Goal: Transaction & Acquisition: Purchase product/service

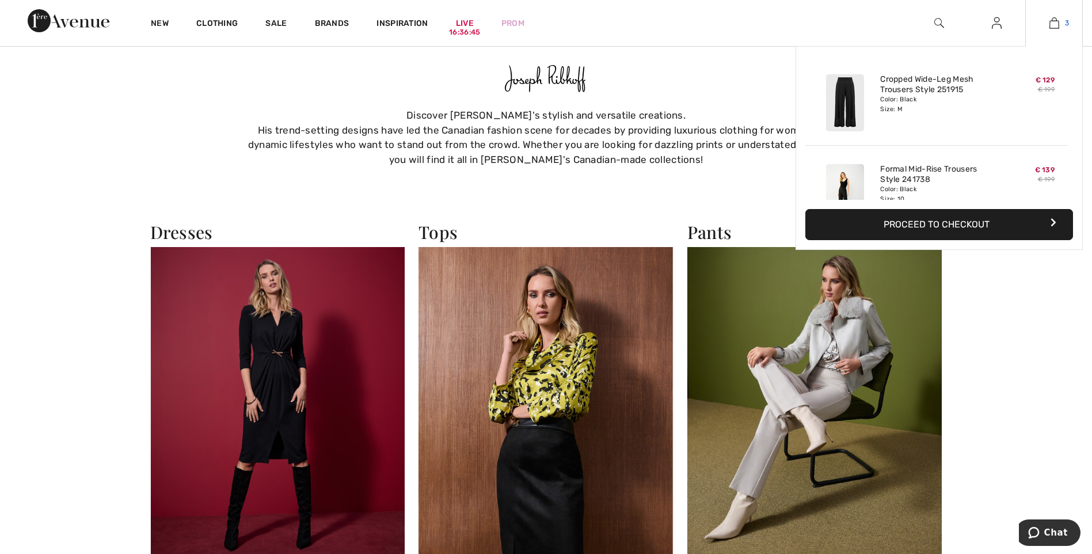
click at [1057, 20] on img at bounding box center [1054, 23] width 10 height 14
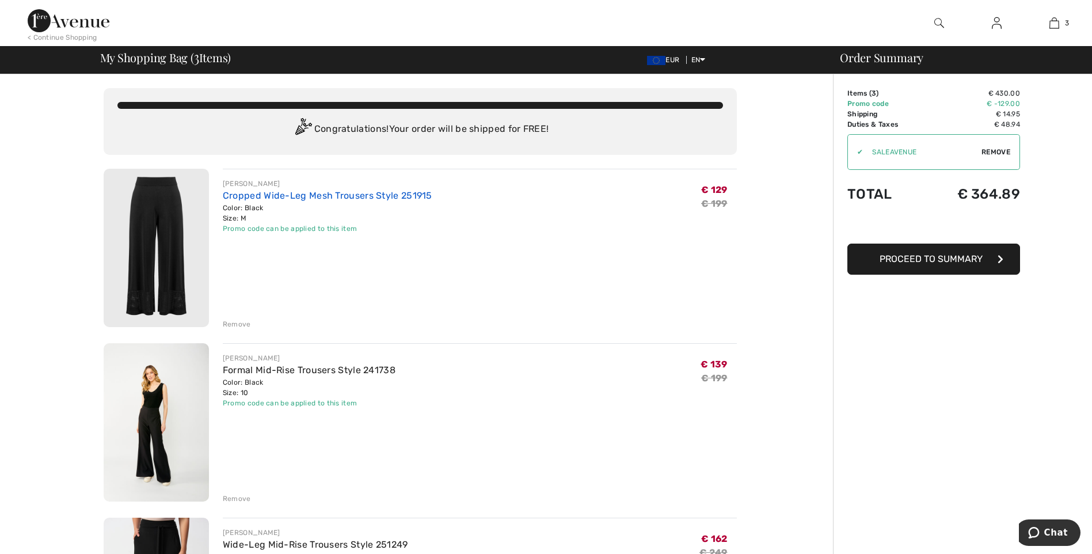
click at [269, 197] on link "Cropped Wide-Leg Mesh Trousers Style 251915" at bounding box center [327, 195] width 209 height 11
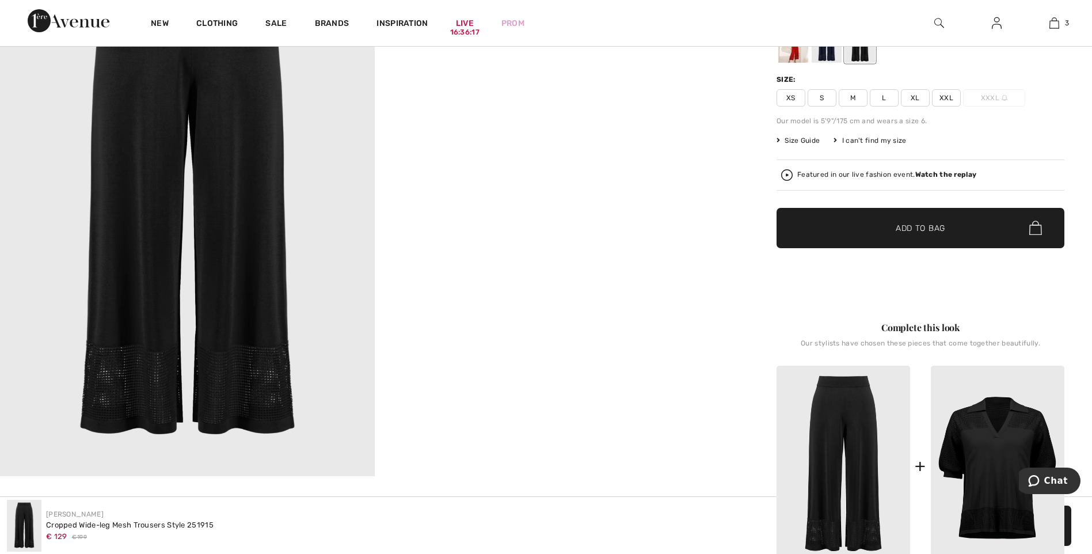
scroll to position [230, 0]
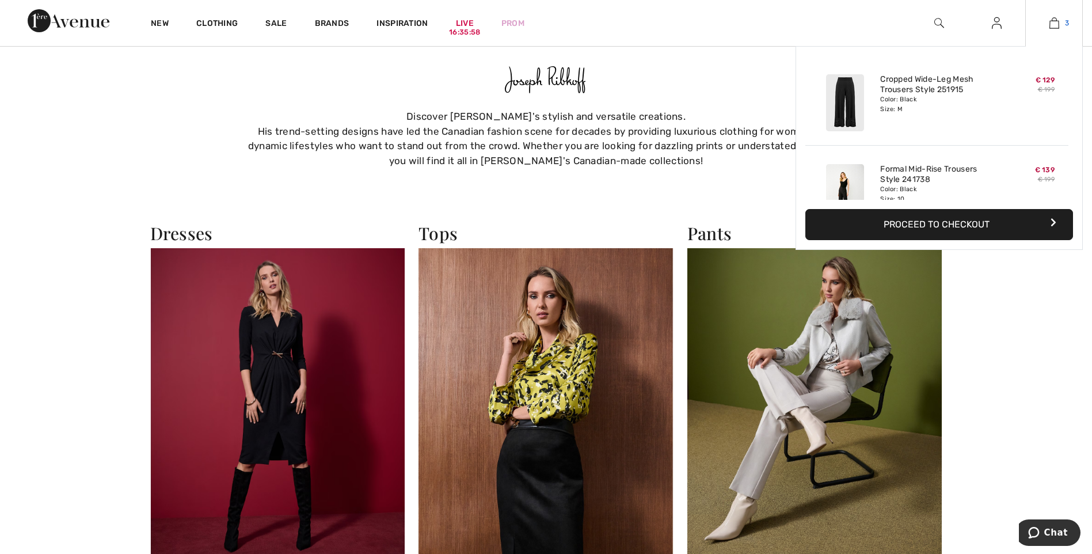
click at [1058, 20] on img at bounding box center [1054, 23] width 10 height 14
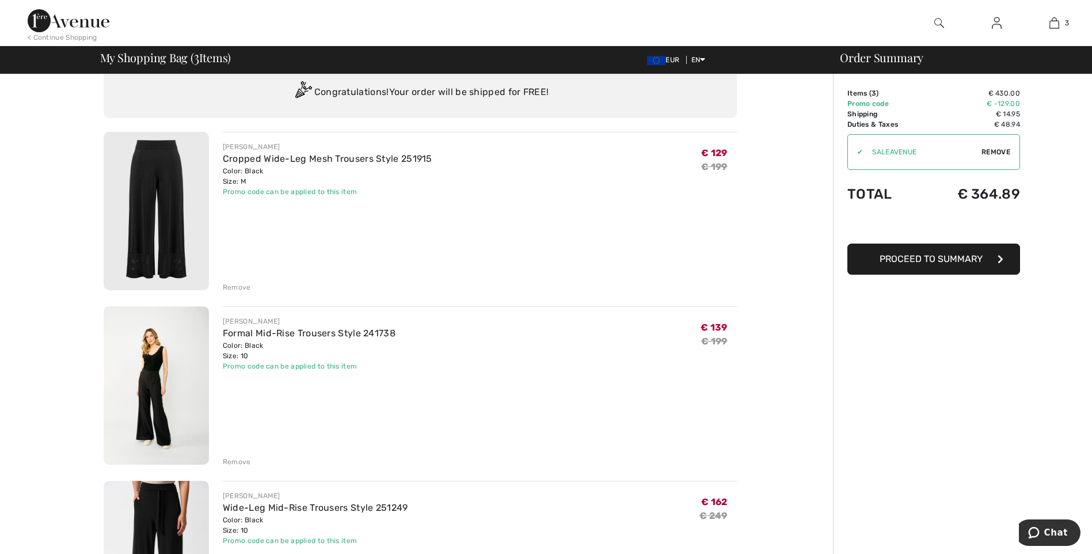
scroll to position [58, 0]
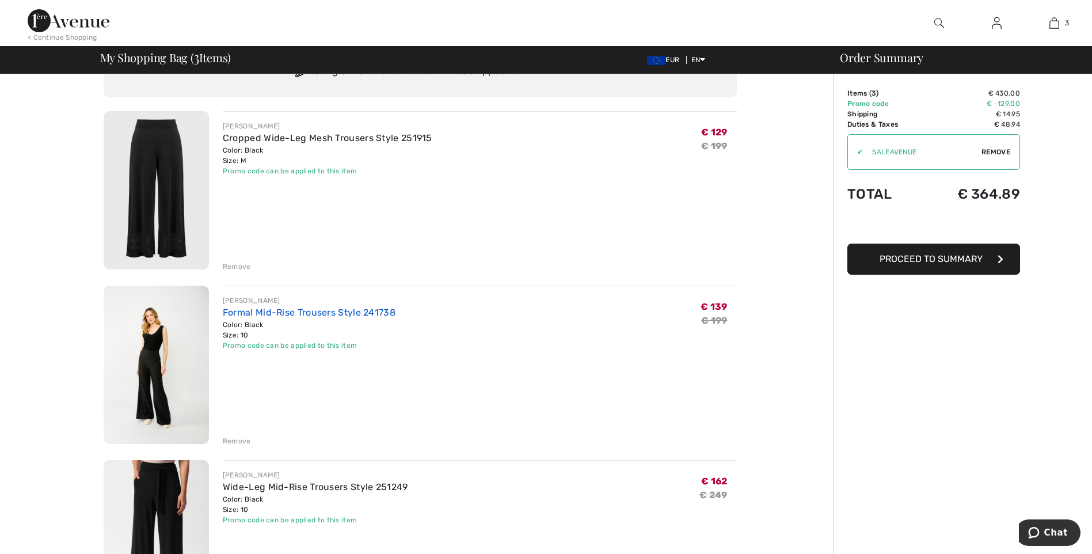
click at [264, 313] on link "Formal Mid-Rise Trousers Style 241738" at bounding box center [309, 312] width 173 height 11
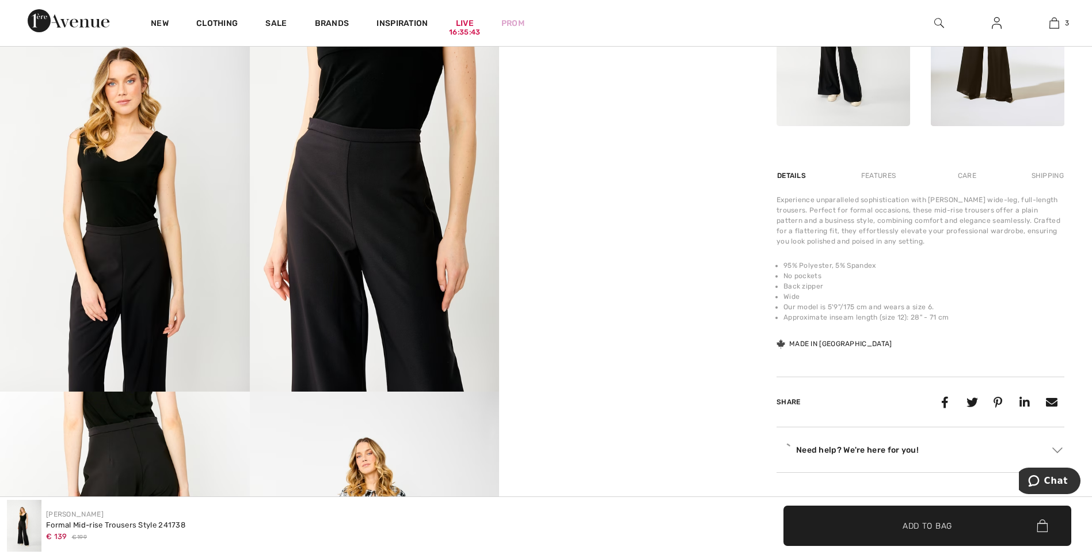
scroll to position [691, 0]
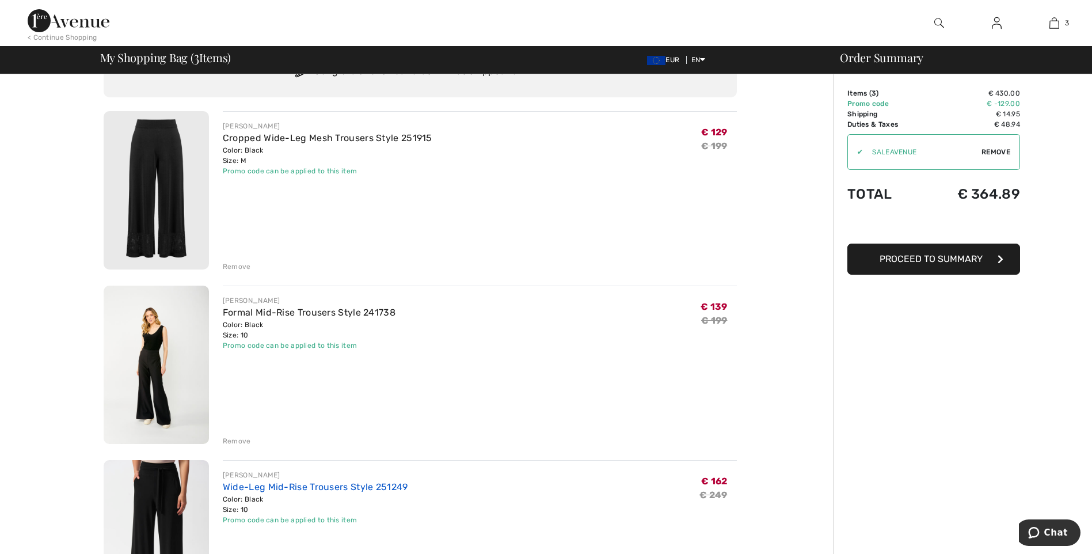
click at [305, 487] on link "Wide-Leg Mid-Rise Trousers Style 251249" at bounding box center [315, 486] width 185 height 11
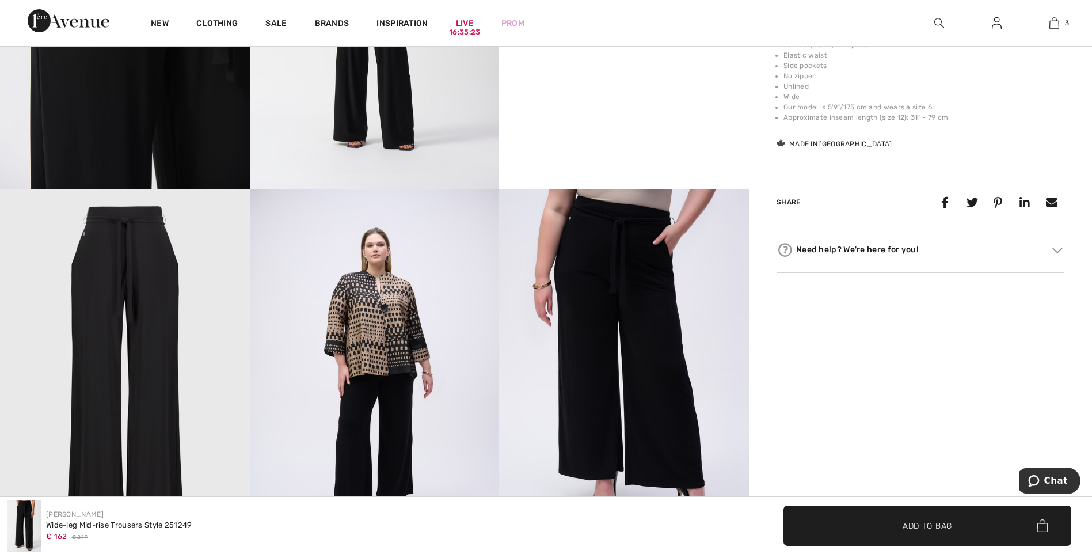
scroll to position [921, 0]
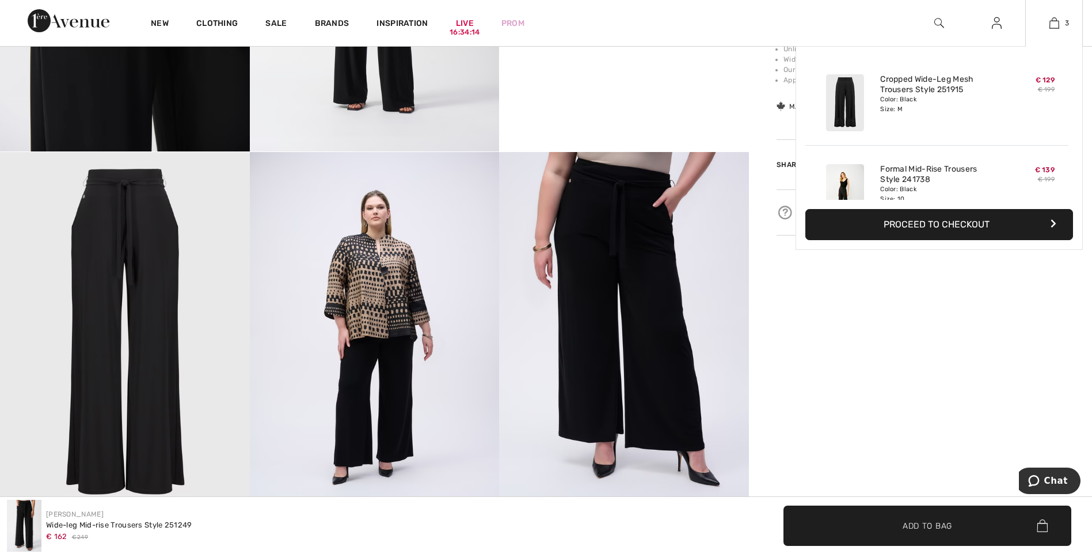
click at [939, 224] on button "Proceed to Checkout" at bounding box center [939, 224] width 268 height 31
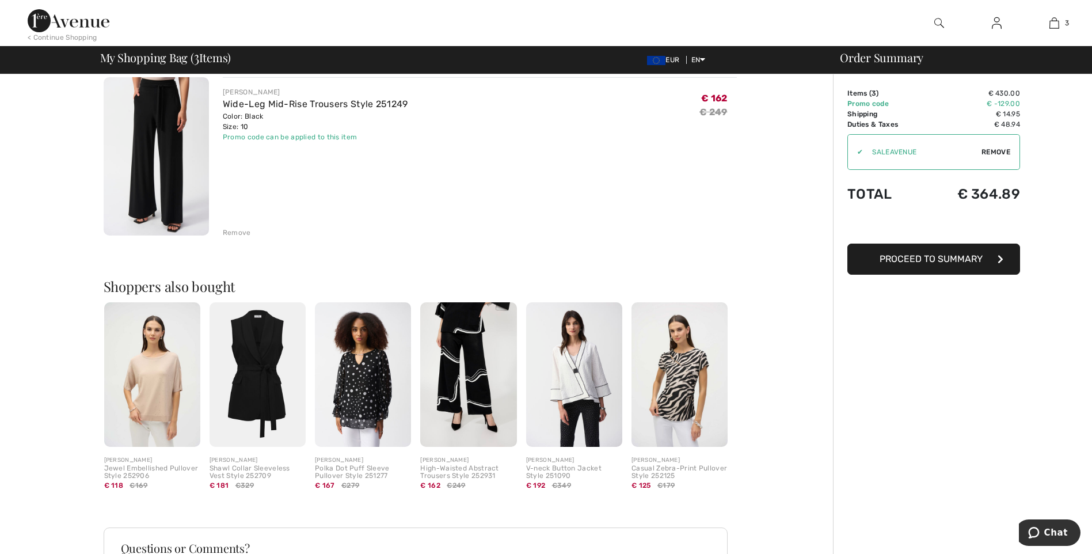
scroll to position [460, 0]
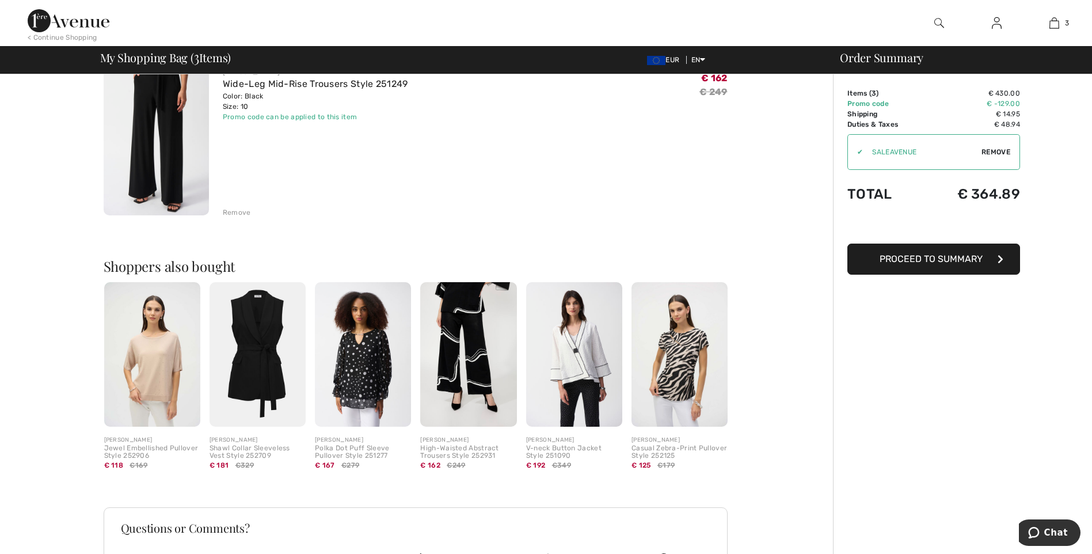
click at [264, 339] on img at bounding box center [257, 354] width 96 height 144
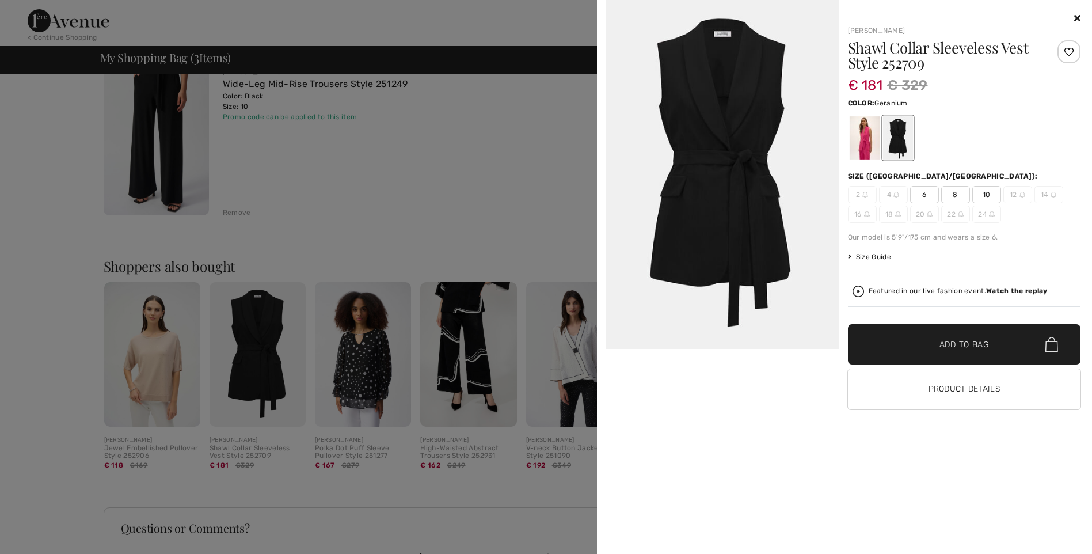
click at [867, 147] on div at bounding box center [864, 137] width 30 height 43
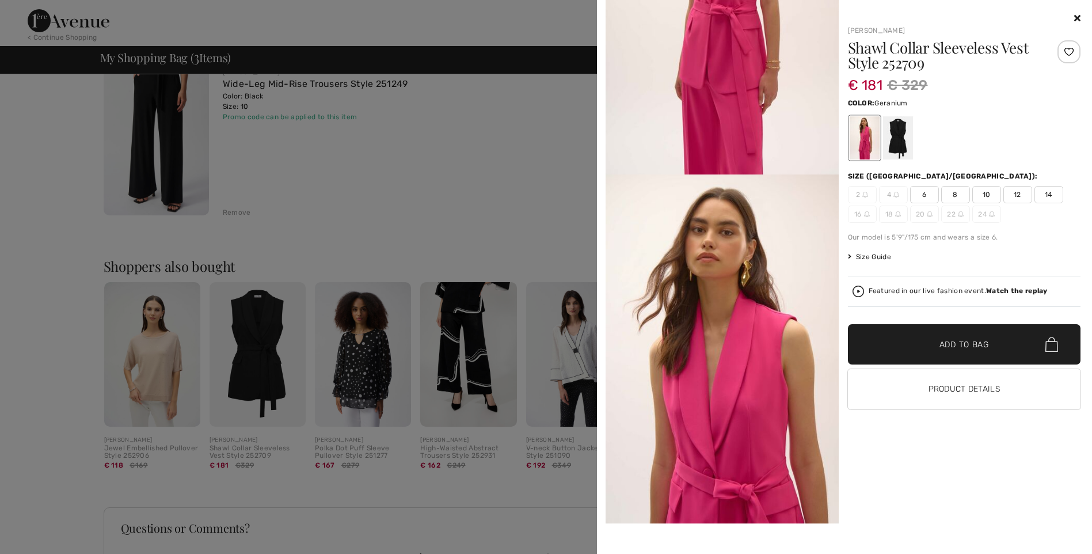
scroll to position [230, 0]
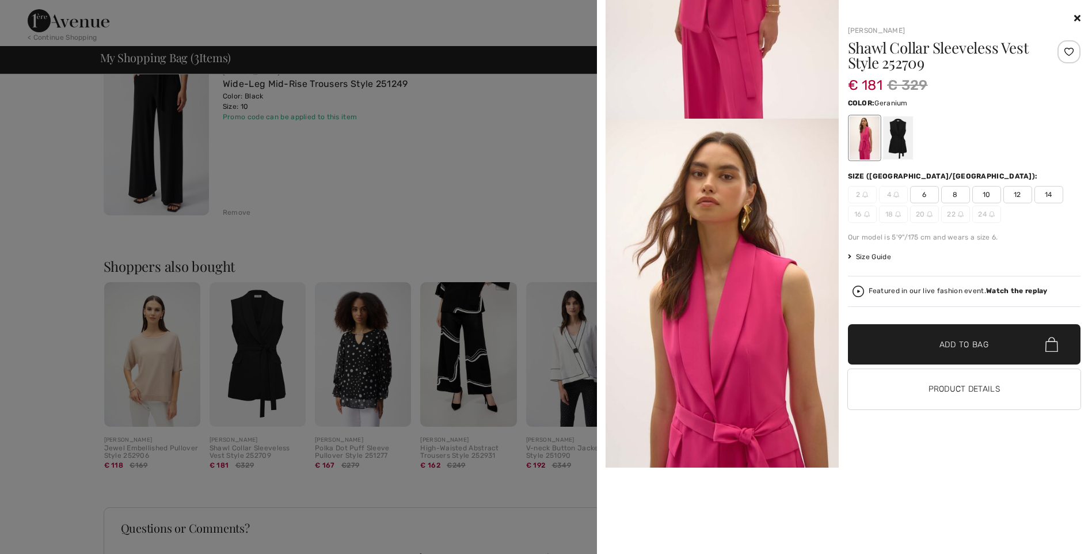
click at [1077, 18] on icon at bounding box center [1077, 17] width 6 height 9
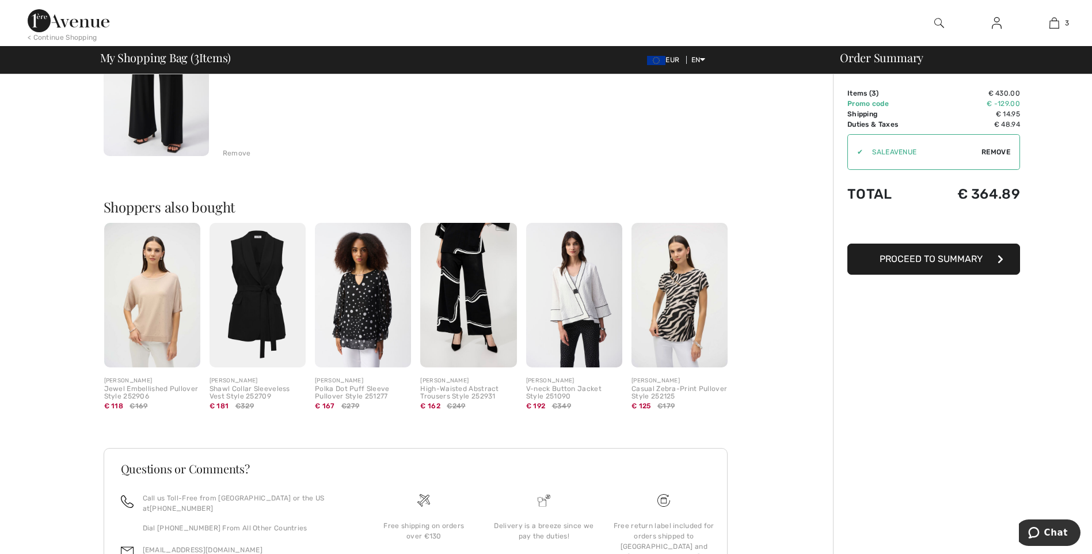
scroll to position [594, 0]
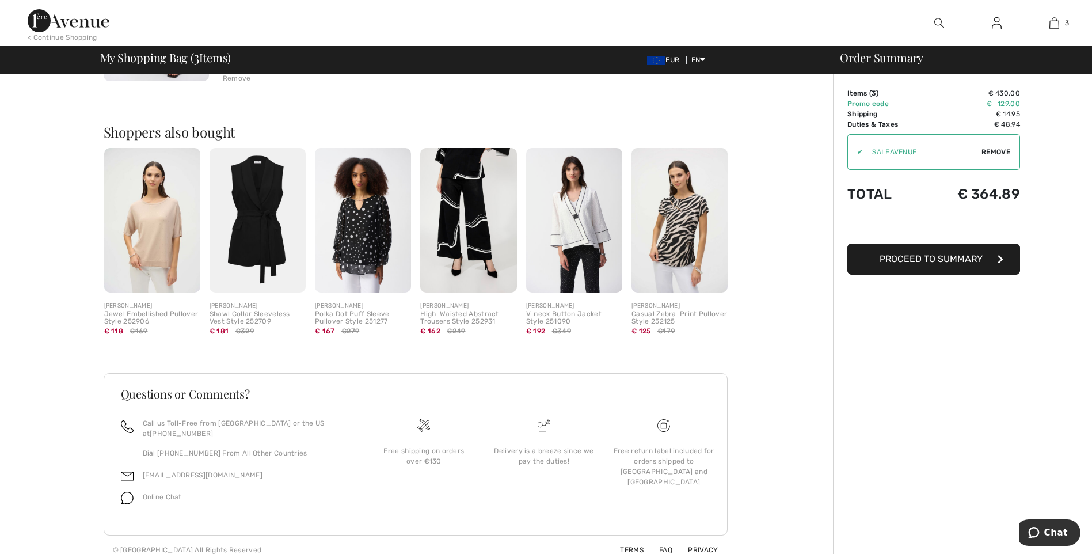
click at [945, 257] on span "Proceed to Summary" at bounding box center [930, 258] width 103 height 11
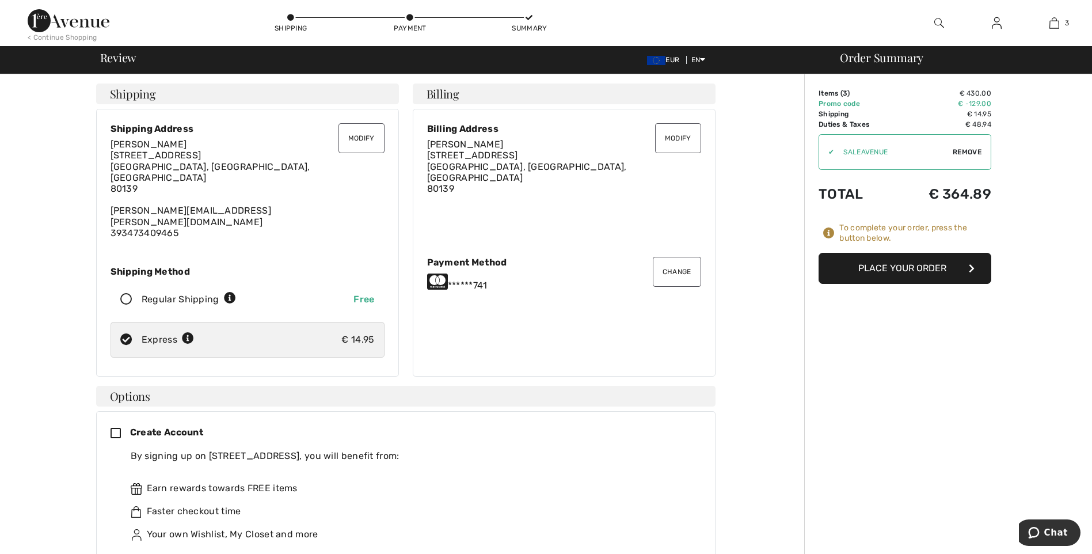
click at [676, 257] on button "Change" at bounding box center [677, 272] width 48 height 30
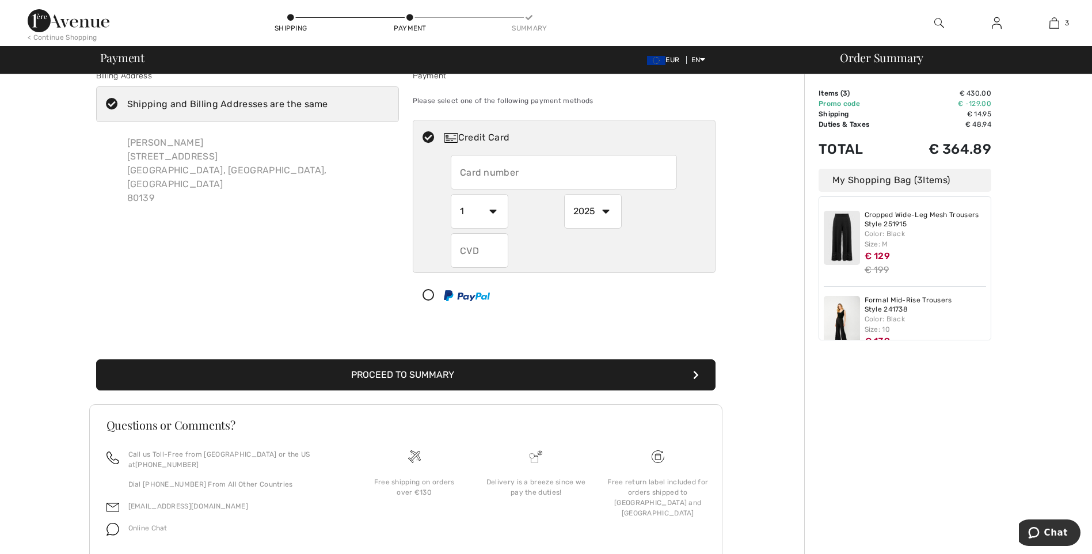
click at [515, 174] on input "text" at bounding box center [564, 172] width 226 height 35
radio input "true"
type input "4030030078824888"
click at [490, 213] on select "1 2 3 4 5 6 7 8 9 10 11 12" at bounding box center [480, 211] width 58 height 35
radio input "true"
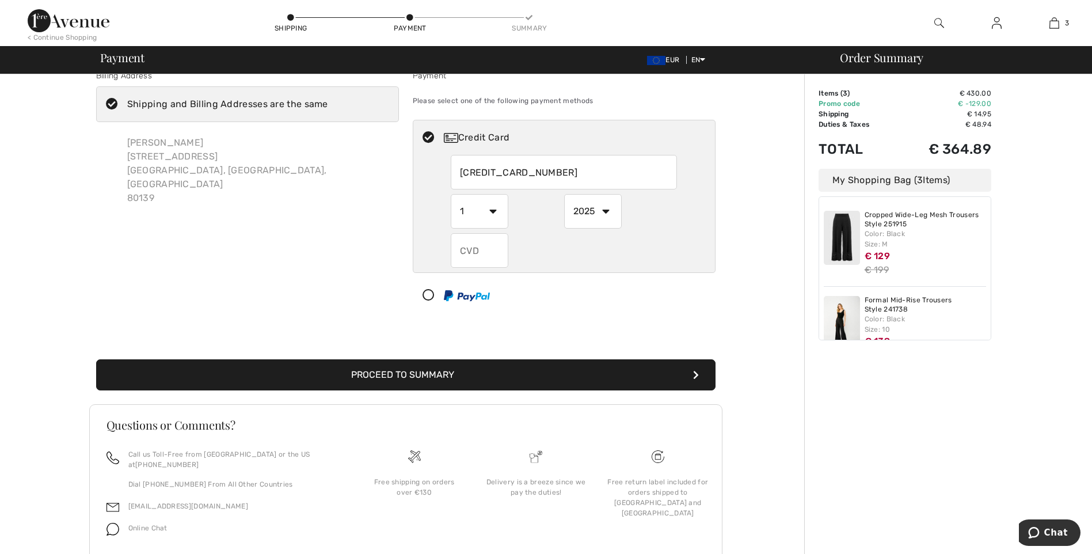
select select "4"
click at [451, 194] on select "1 2 3 4 5 6 7 8 9 10 11 12" at bounding box center [480, 211] width 58 height 35
click at [584, 214] on select "2025 2026 2027 2028 2029 2030 2031 2032 2033 2034 2035" at bounding box center [593, 211] width 58 height 35
radio input "true"
select select "2027"
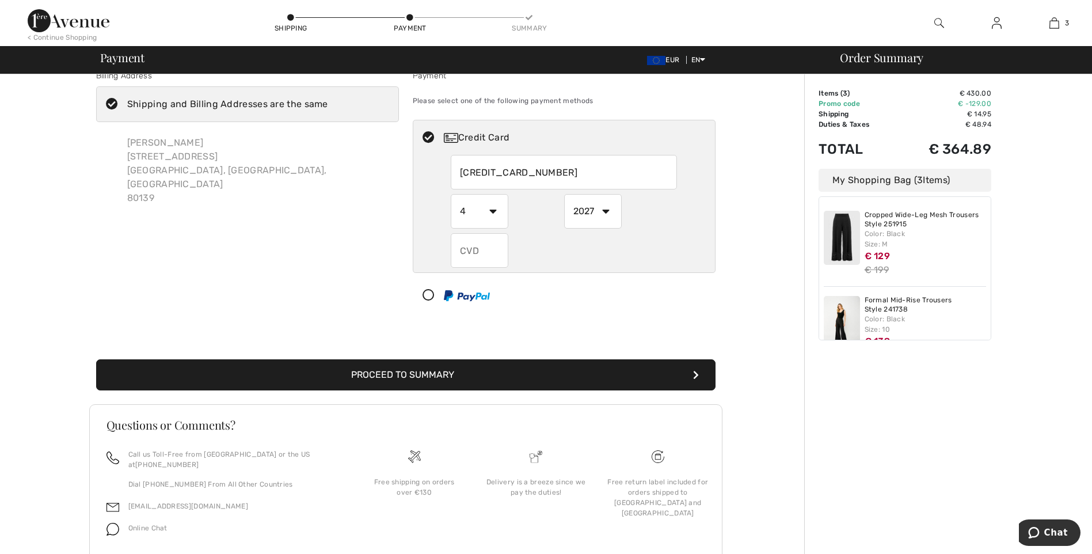
click at [564, 194] on select "2025 2026 2027 2028 2029 2030 2031 2032 2033 2034 2035" at bounding box center [593, 211] width 58 height 35
click at [483, 252] on input "text" at bounding box center [480, 250] width 58 height 35
radio input "true"
type input "933"
click at [913, 428] on div "Order Summary Details Items ( 3 ) € 430.00 Promo code € -129.00 Shipping € 14.9…" at bounding box center [948, 325] width 288 height 539
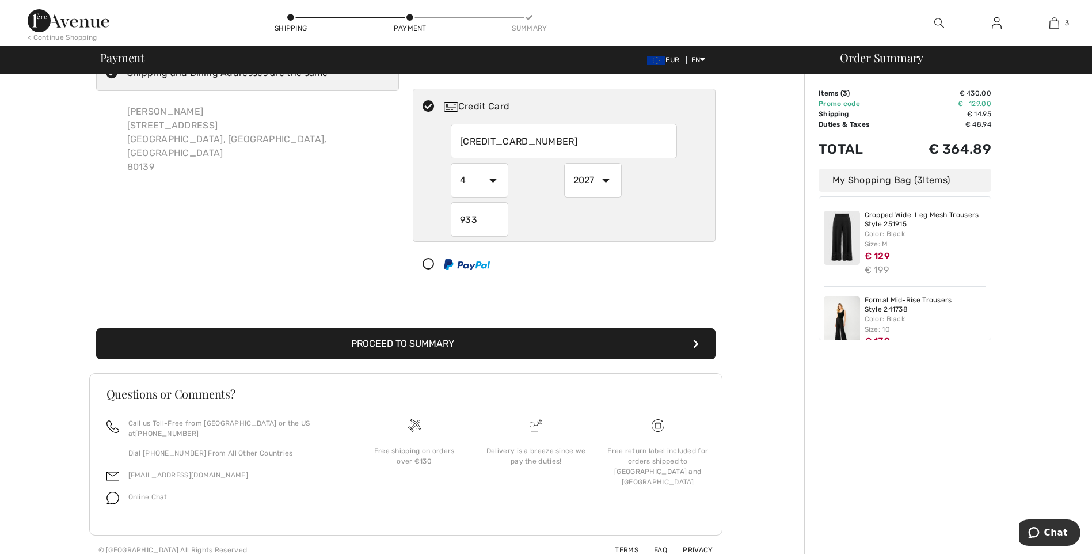
scroll to position [123, 0]
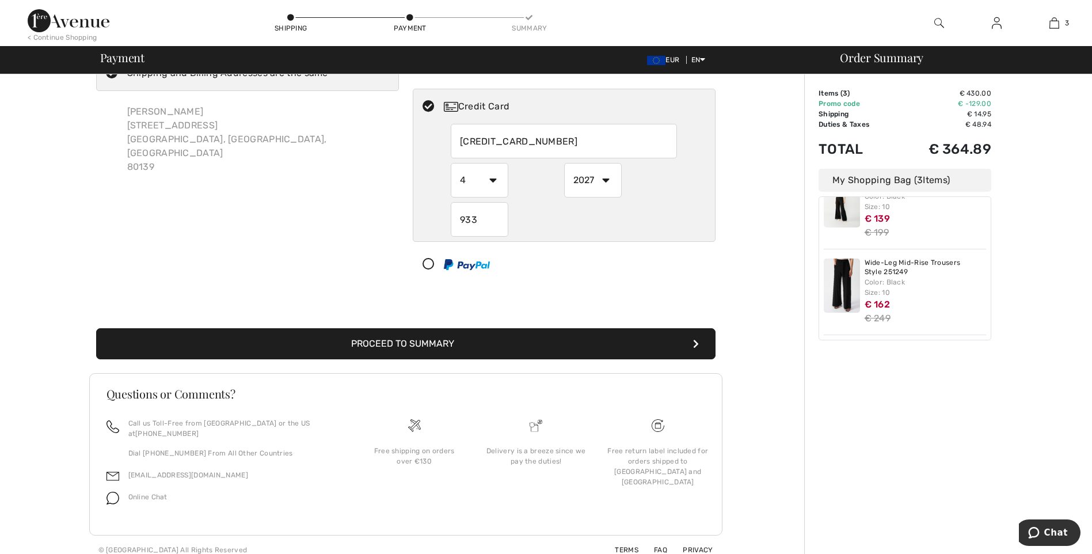
drag, startPoint x: 967, startPoint y: 414, endPoint x: 940, endPoint y: 419, distance: 28.0
click at [966, 414] on div "Order Summary Details Items ( 3 ) € 430.00 Promo code € -129.00 Shipping € 14.9…" at bounding box center [948, 294] width 288 height 539
click at [441, 341] on button "Proceed to Summary" at bounding box center [405, 343] width 619 height 31
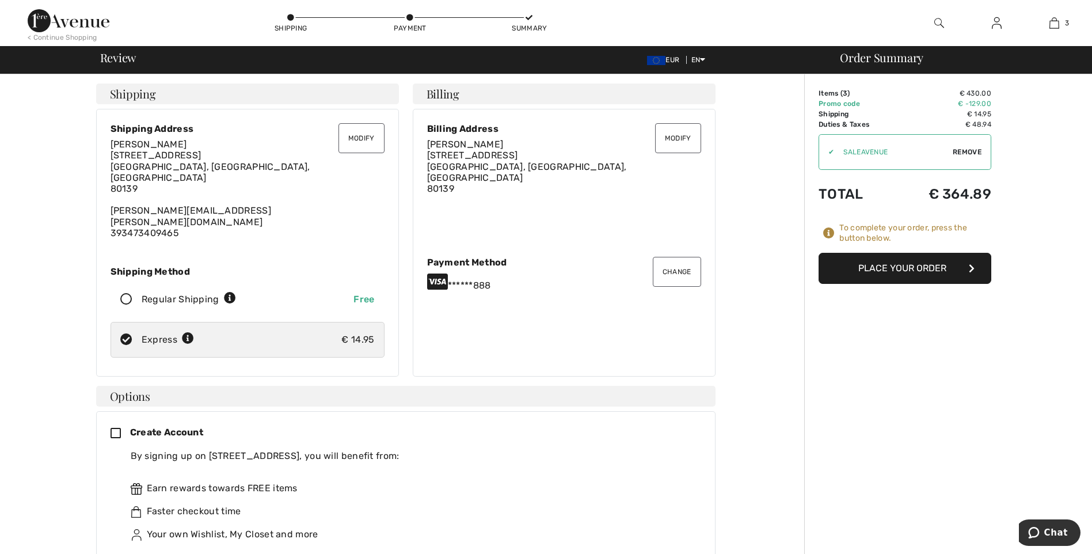
click at [918, 269] on button "Place Your Order" at bounding box center [904, 268] width 173 height 31
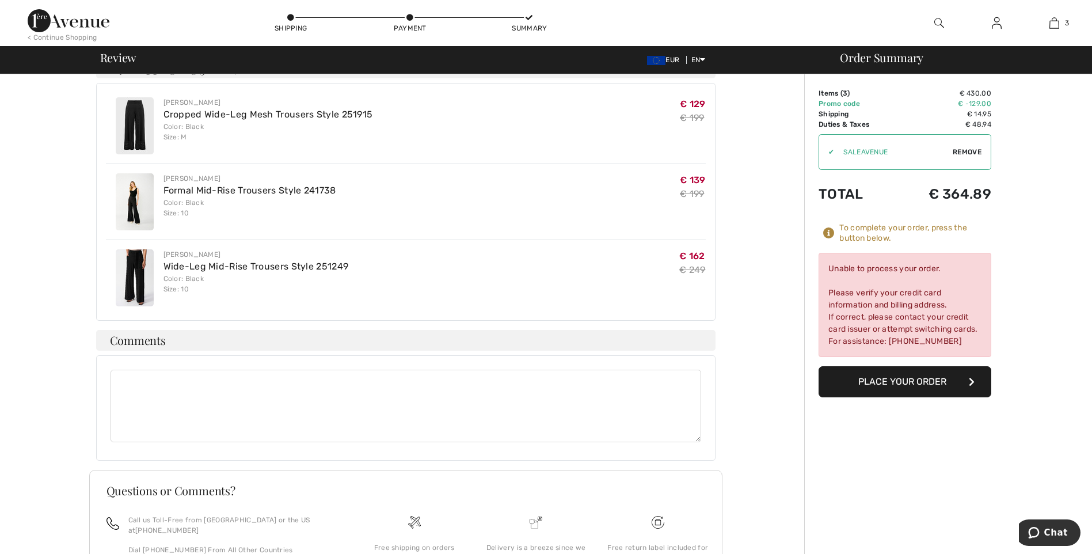
scroll to position [292, 0]
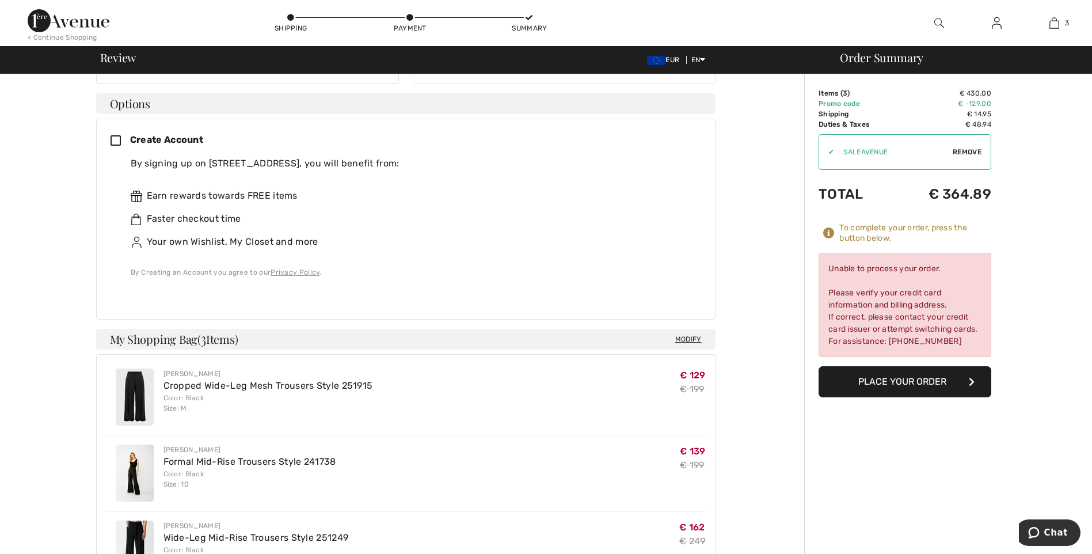
click at [1070, 298] on div "Order Summary Details Items ( 3 ) € 430.00 Promo code € -129.00 Shipping € 14.9…" at bounding box center [948, 357] width 288 height 1150
click at [73, 25] on img at bounding box center [69, 20] width 82 height 23
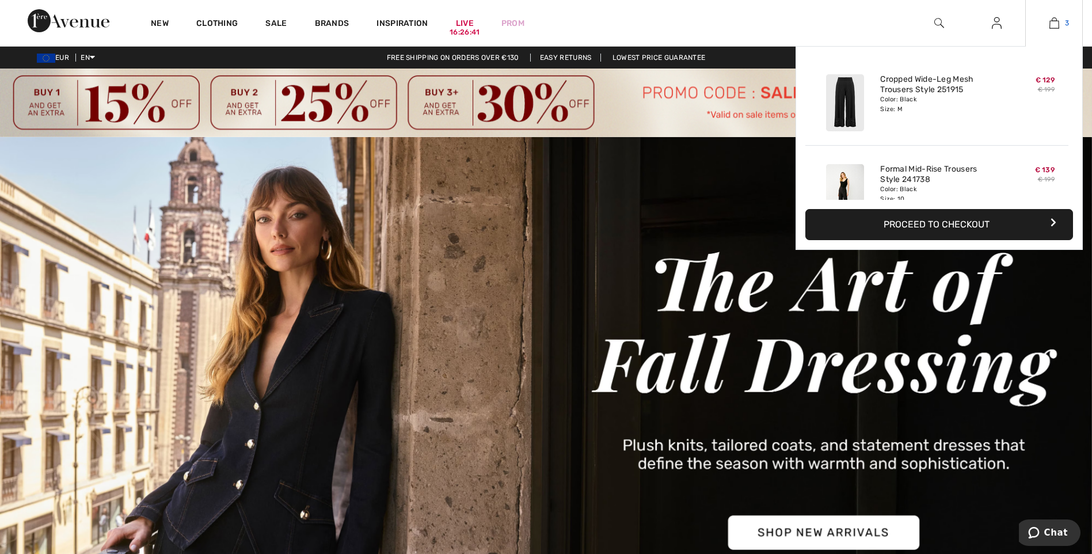
click at [1053, 23] on img at bounding box center [1054, 23] width 10 height 14
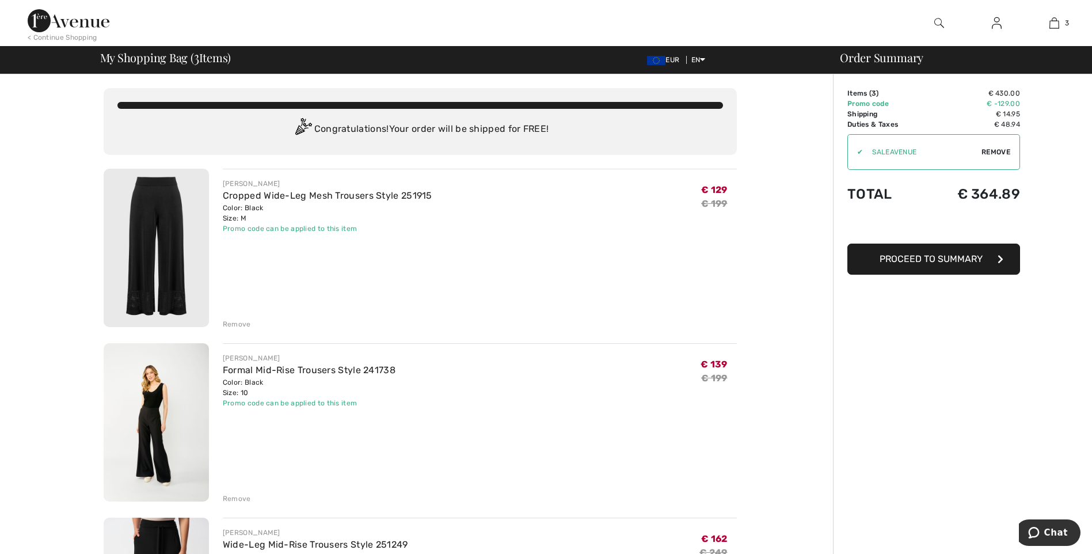
click at [238, 327] on div "Remove" at bounding box center [237, 324] width 28 height 10
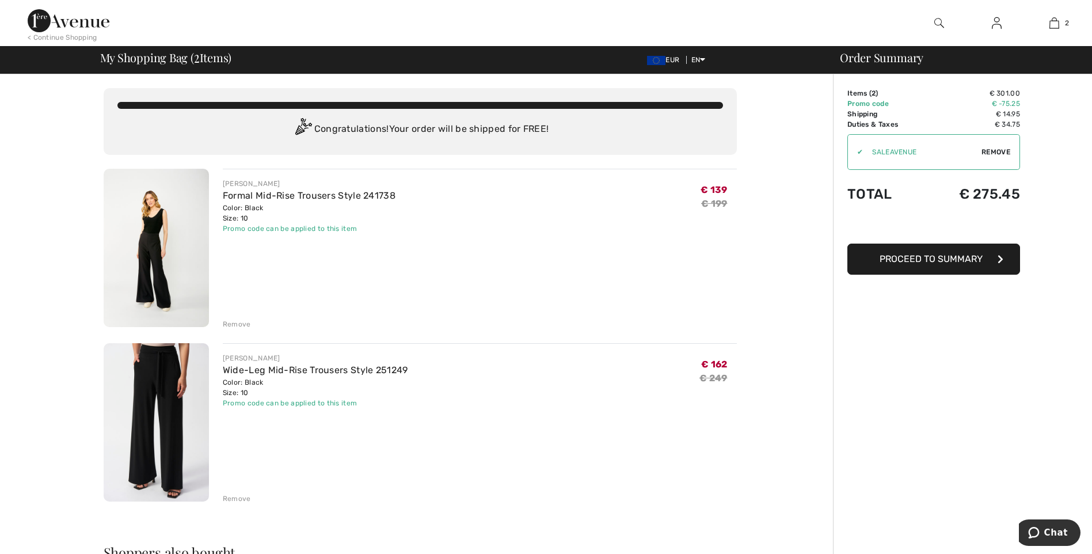
click at [235, 322] on div "Remove" at bounding box center [237, 324] width 28 height 10
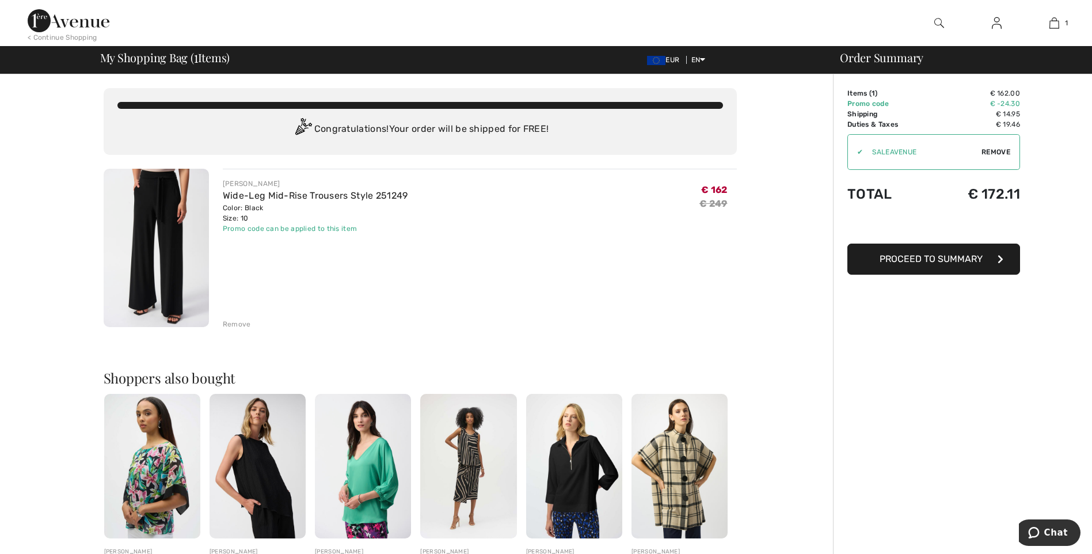
click at [943, 349] on div "Order Summary Details Items ( 1 ) € 162.00 Promo code € -24.30 Shipping € 14.95…" at bounding box center [962, 441] width 259 height 735
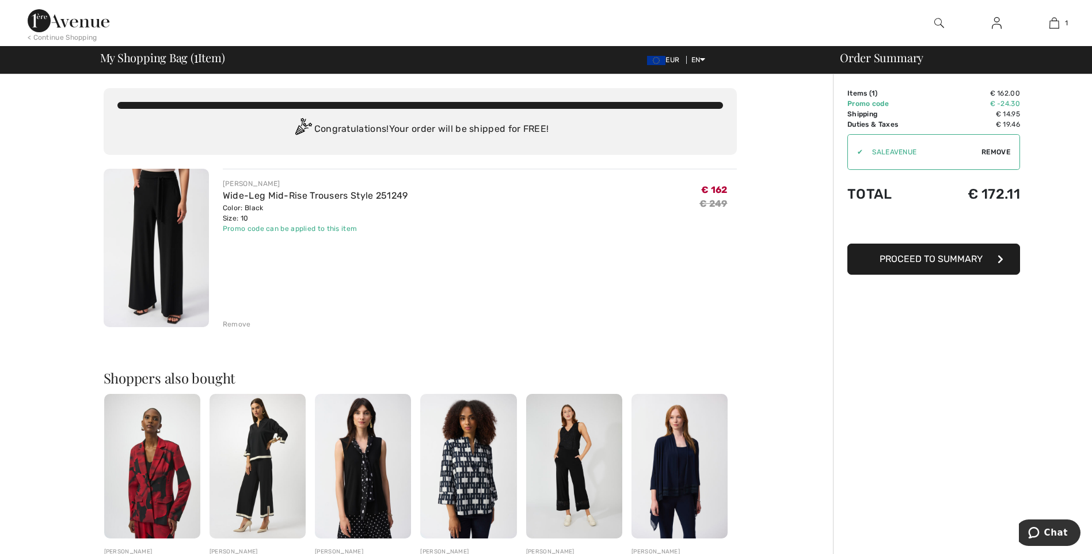
click at [242, 326] on div "Remove" at bounding box center [237, 324] width 28 height 10
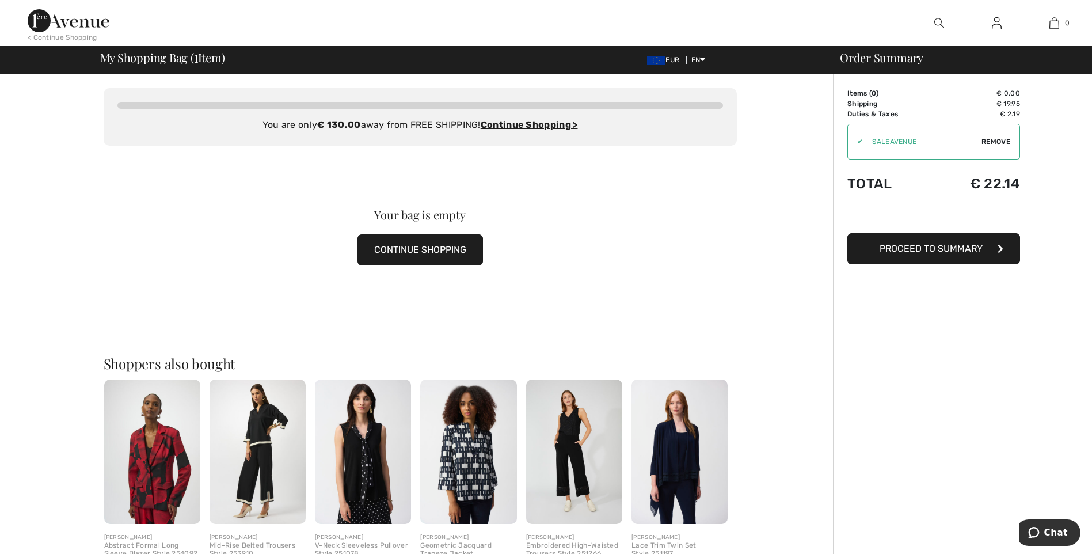
click at [1007, 383] on div "Order Summary Details Items ( 0 ) € 0.00 Promo code € 0.00 Shipping € 19.95 Tax…" at bounding box center [962, 438] width 259 height 729
click at [993, 138] on span "Remove" at bounding box center [995, 141] width 29 height 10
click at [786, 215] on div "You are only € 130.00 away from FREE SHIPPING! Continue Shopping > Congratulati…" at bounding box center [420, 438] width 826 height 729
click at [70, 22] on img at bounding box center [69, 20] width 82 height 23
